Goal: Task Accomplishment & Management: Complete application form

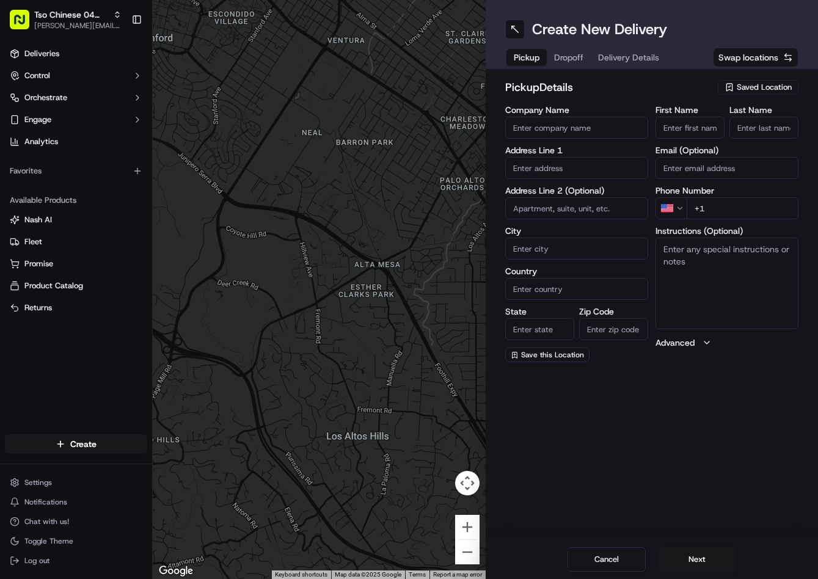
click at [766, 84] on span "Saved Location" at bounding box center [763, 87] width 55 height 11
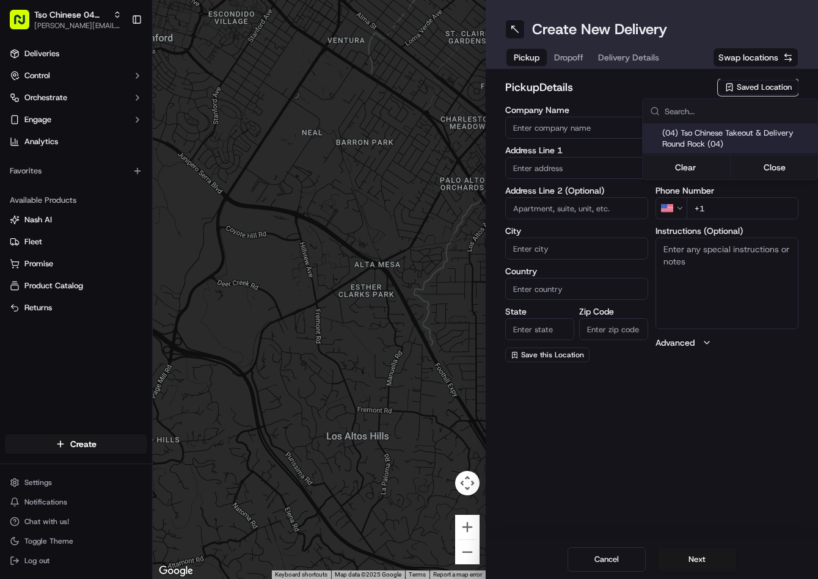
click at [719, 136] on span "(04) Tso Chinese Takeout & Delivery Round Rock (04)" at bounding box center [737, 139] width 150 height 22
type input "(04) Tso Chinese Takeout & Delivery Round Rock"
type input "2000 N [PERSON_NAME] St"
type input "Ste 108"
type input "Round Rock"
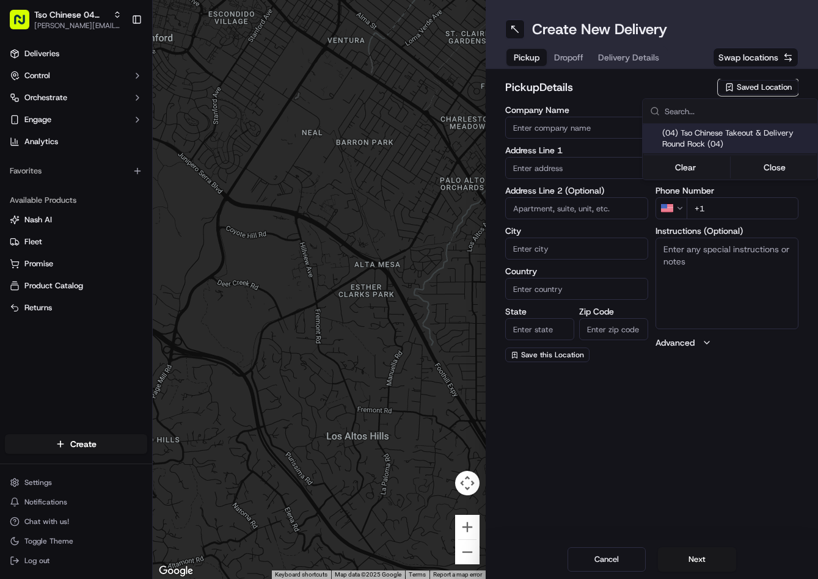
type input "US"
type input "[GEOGRAPHIC_DATA]"
type input "78664"
type input "Tso Chinese"
type input "Round Rock Manager"
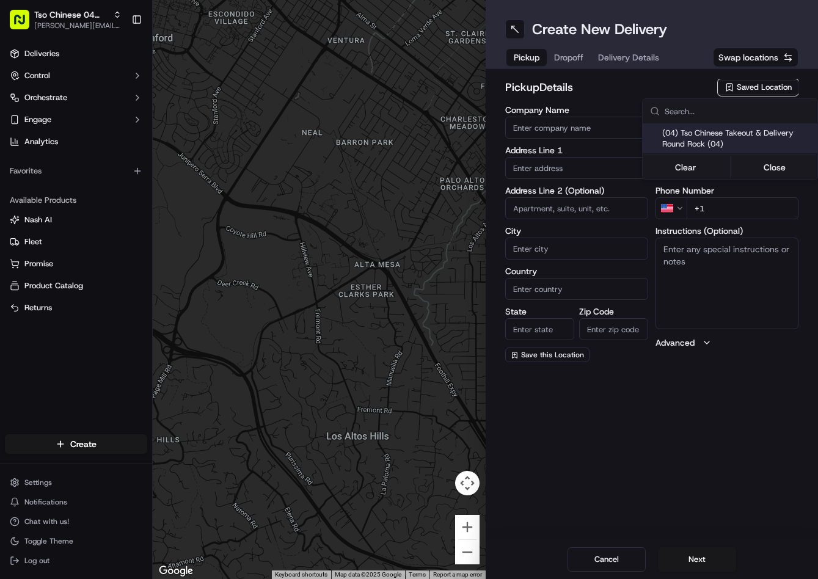
type input "[EMAIL_ADDRESS][DOMAIN_NAME]"
type input "[PHONE_NUMBER]"
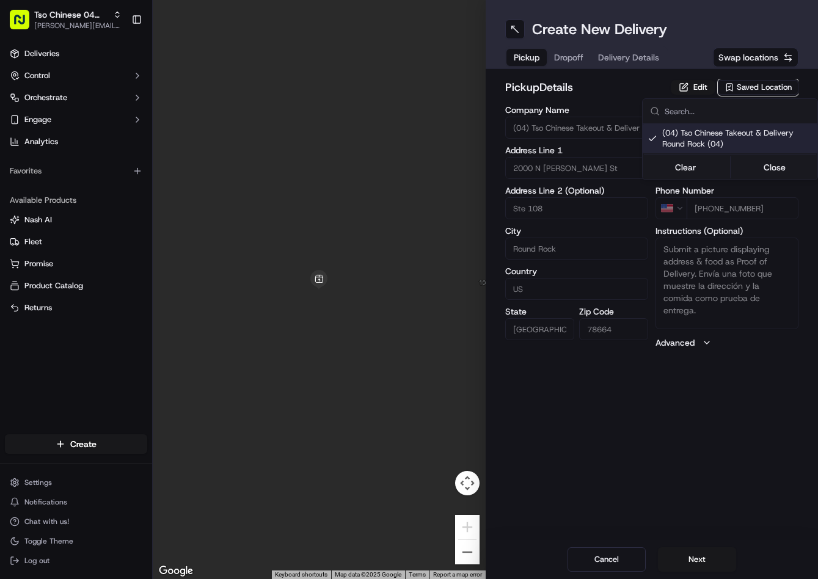
click at [568, 60] on html "Tso Chinese 04 Round Rock [PERSON_NAME][EMAIL_ADDRESS][DOMAIN_NAME] Toggle Side…" at bounding box center [409, 289] width 818 height 579
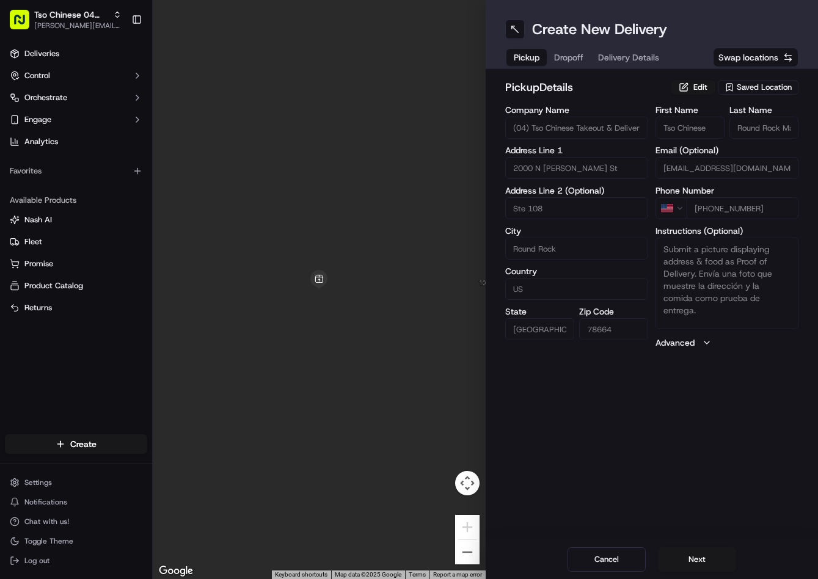
click at [568, 60] on span "Dropoff" at bounding box center [568, 57] width 29 height 12
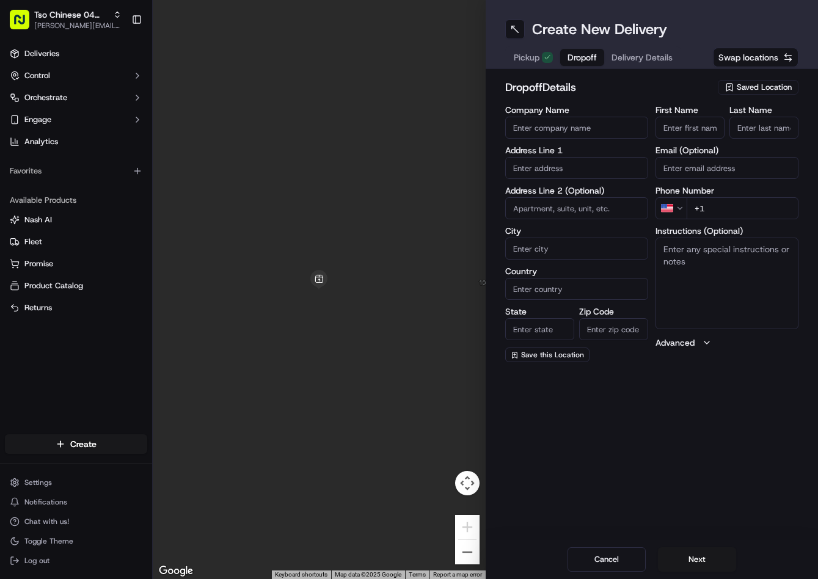
click at [724, 288] on textarea "Instructions (Optional)" at bounding box center [726, 284] width 143 height 92
paste textarea "The side of the building has double doors that say shipping & receiving please …"
type textarea "The side of the building has double doors that say shipping & receiving please …"
click at [551, 160] on input "text" at bounding box center [576, 168] width 143 height 22
paste input "[STREET_ADDRESS]"
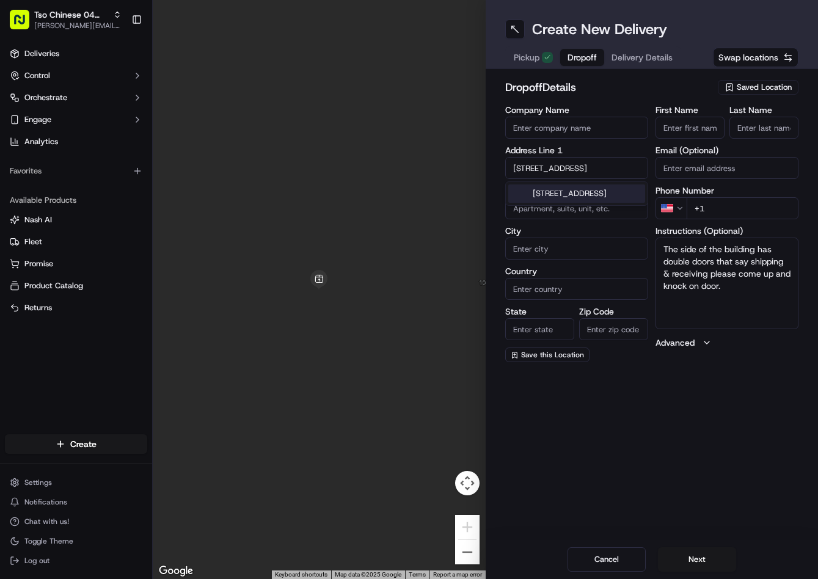
click at [552, 189] on div "[STREET_ADDRESS]" at bounding box center [576, 193] width 137 height 18
type input "[STREET_ADDRESS]"
type input "Round Rock"
type input "[GEOGRAPHIC_DATA]"
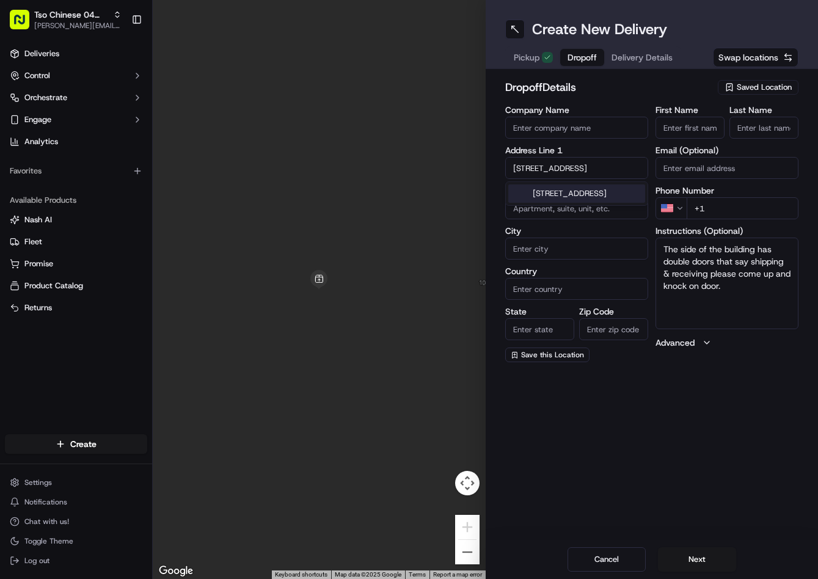
type input "[GEOGRAPHIC_DATA]"
type input "78681"
type input "[STREET_ADDRESS]"
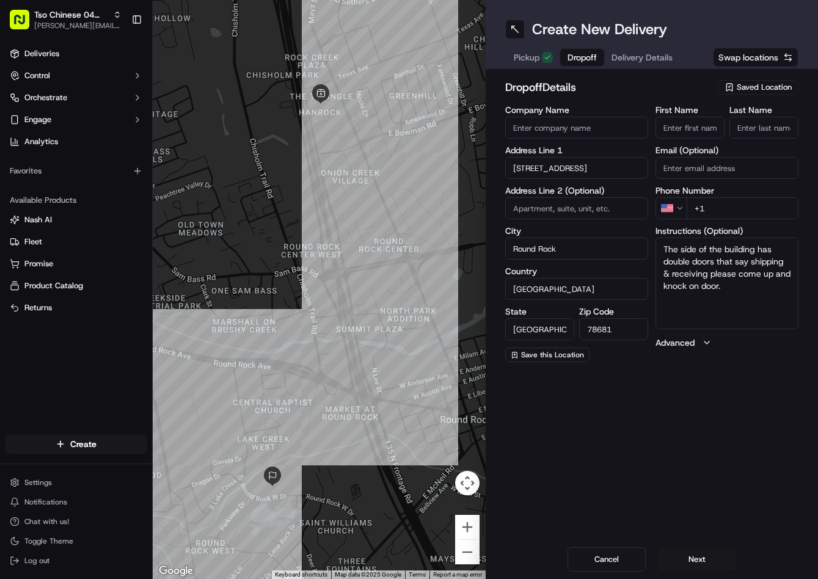
click at [762, 212] on input "+1" at bounding box center [742, 208] width 112 height 22
paste input "[PHONE_NUMBER]"
type input "[PHONE_NUMBER]"
click at [709, 127] on input "First Name" at bounding box center [689, 128] width 69 height 22
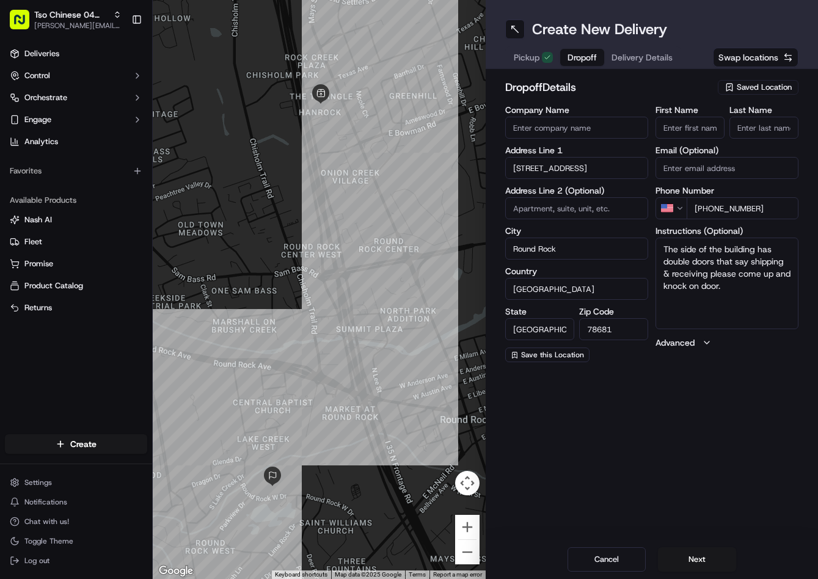
paste input "spawn of Medusa"
type input "spawn of Medusa"
click at [749, 125] on input "Last Name" at bounding box center [763, 128] width 69 height 22
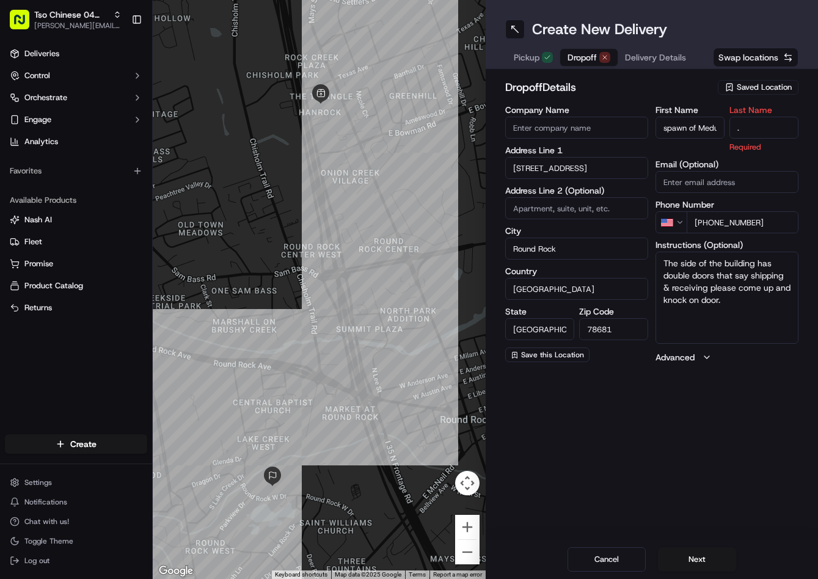
type input "."
click at [688, 90] on h2 "dropoff Details" at bounding box center [608, 87] width 206 height 17
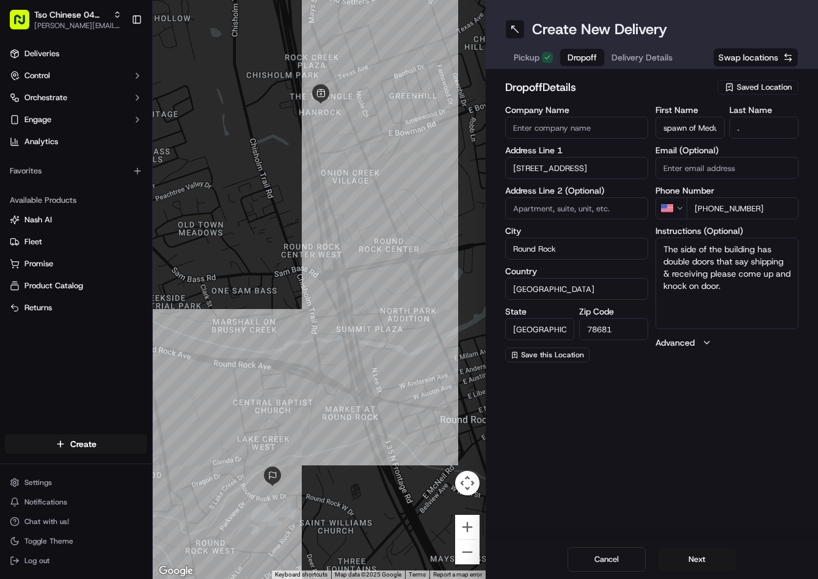
click at [736, 300] on textarea "The side of the building has double doors that say shipping & receiving please …" at bounding box center [726, 284] width 143 height 92
type textarea "The side of the building has double doors that say shipping & receiving please …"
click at [628, 60] on span "Delivery Details" at bounding box center [641, 57] width 61 height 12
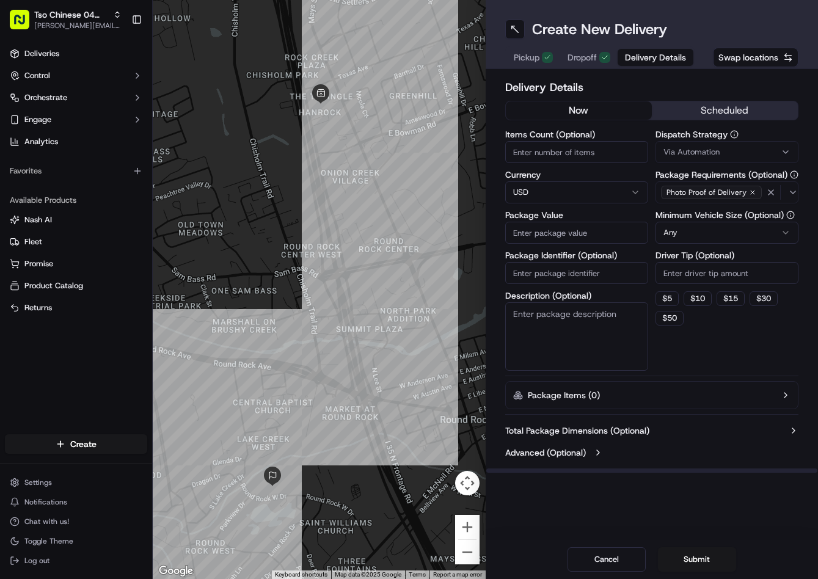
click at [758, 155] on div "Via Automation" at bounding box center [726, 152] width 137 height 11
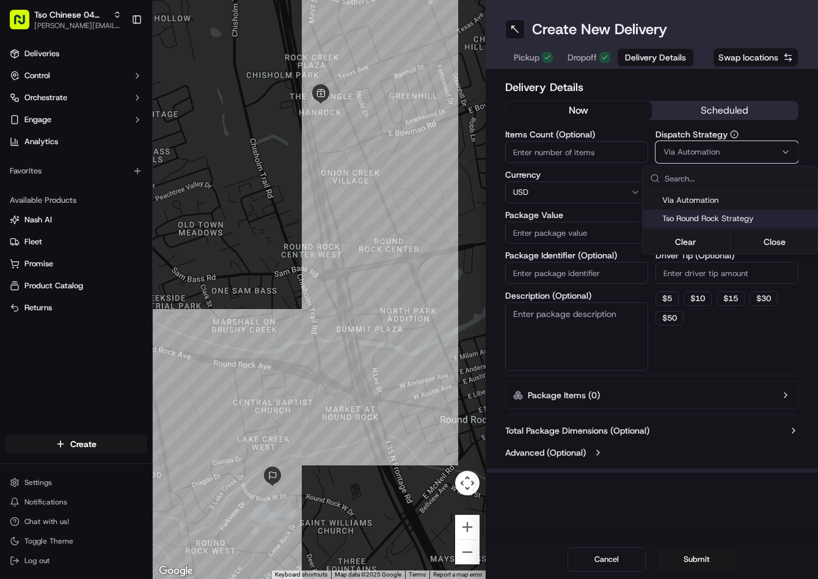
click at [720, 210] on div "Tso Round Rock Strategy" at bounding box center [729, 218] width 175 height 18
click at [713, 258] on html "Tso Chinese 04 Round Rock [PERSON_NAME][EMAIL_ADDRESS][DOMAIN_NAME] Toggle Side…" at bounding box center [409, 289] width 818 height 579
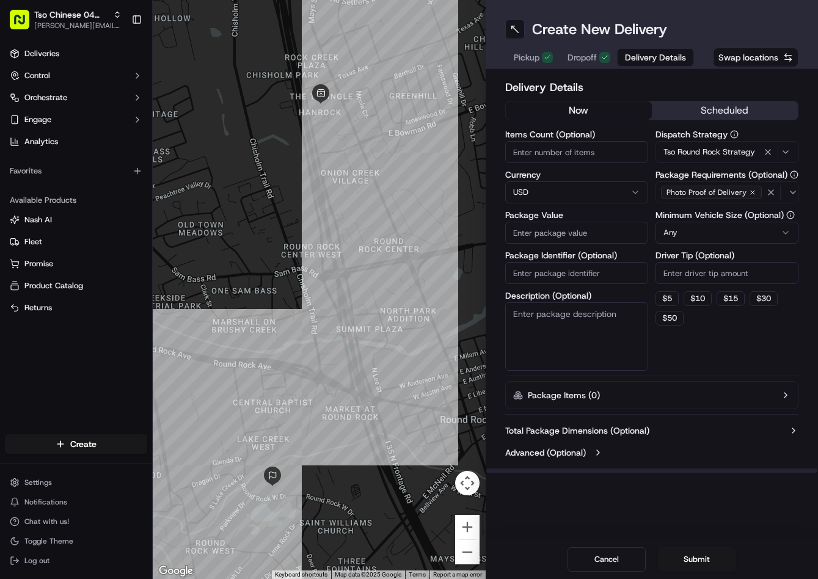
click at [713, 258] on label "Driver Tip (Optional)" at bounding box center [726, 255] width 143 height 9
click at [713, 262] on input "Driver Tip (Optional)" at bounding box center [726, 273] width 143 height 22
click at [713, 264] on input "Driver Tip (Optional)" at bounding box center [726, 273] width 143 height 22
type input "2"
click at [567, 232] on input "Package Value" at bounding box center [576, 233] width 143 height 22
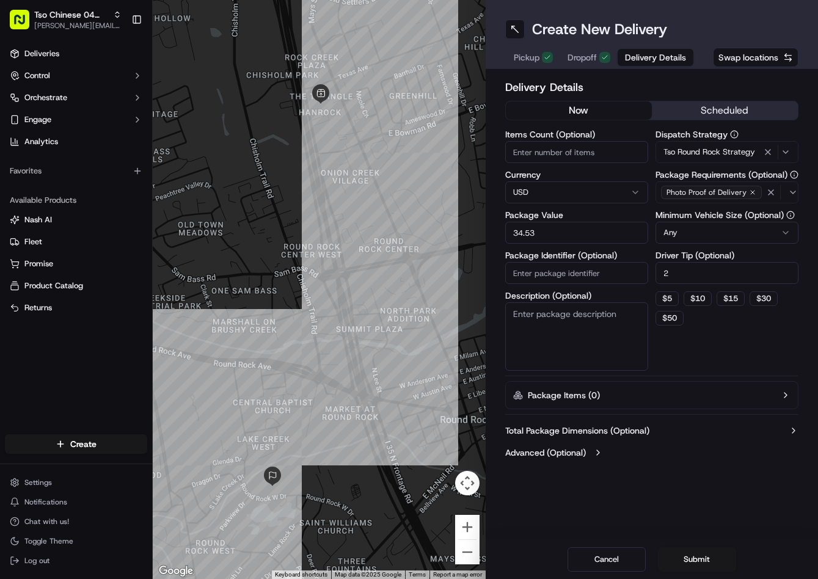
type input "34.53"
click at [589, 278] on input "Package Identifier (Optional)" at bounding box center [576, 273] width 143 height 22
paste input "4LYBC0C"
type input "4LYBC0C"
click at [694, 551] on button "Submit" at bounding box center [697, 559] width 78 height 24
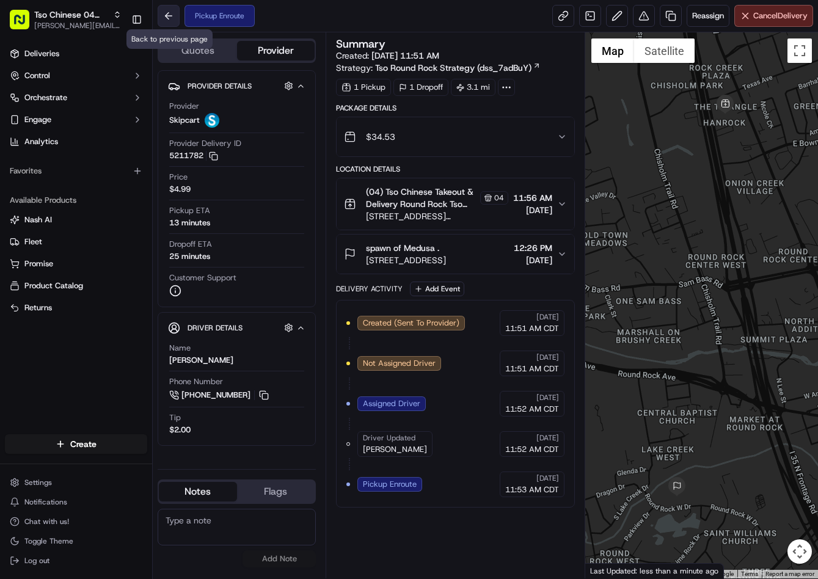
click at [169, 22] on button at bounding box center [169, 16] width 22 height 22
